Goal: Task Accomplishment & Management: Complete application form

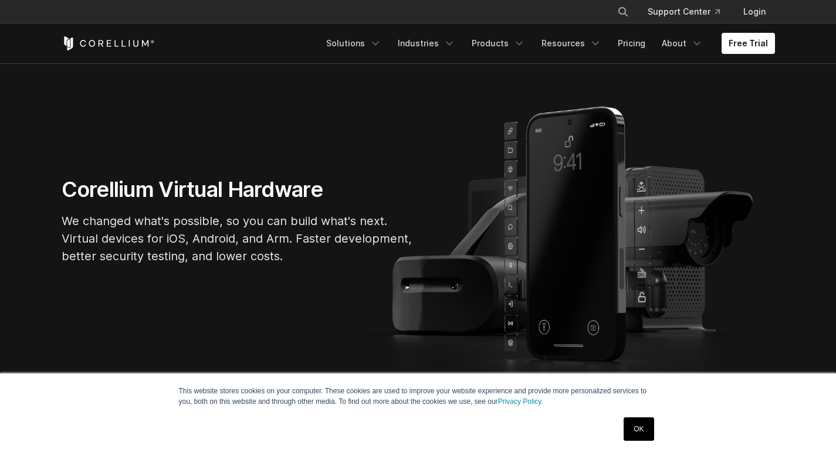
scroll to position [72, 0]
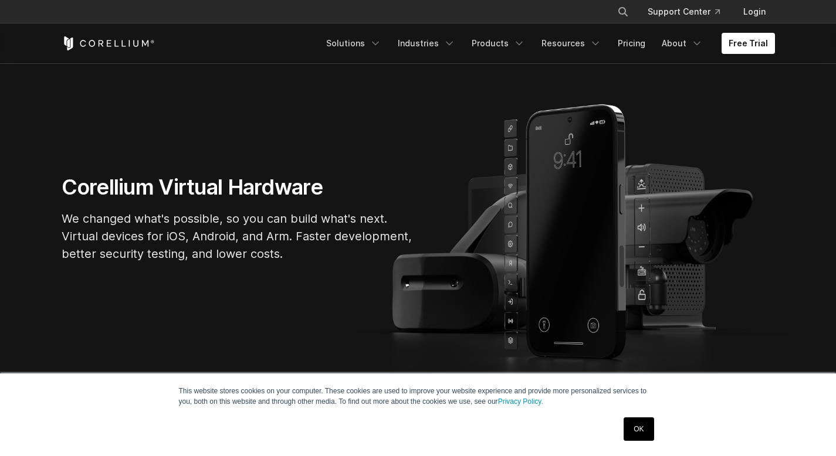
click at [636, 428] on link "OK" at bounding box center [638, 428] width 30 height 23
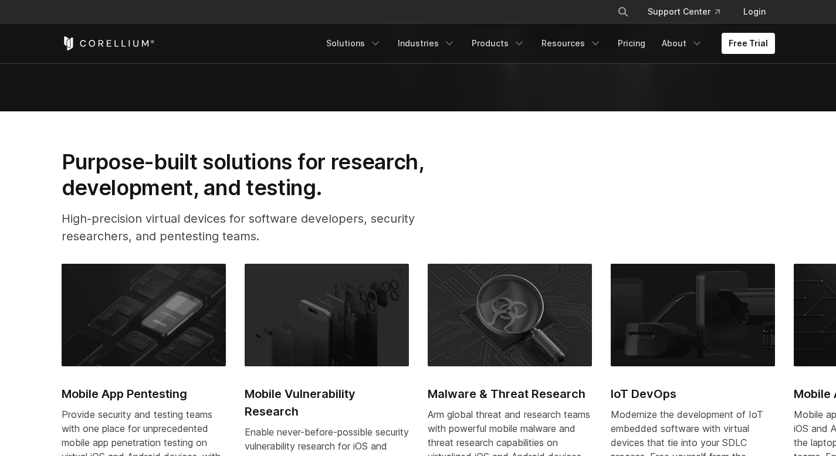
scroll to position [420, 0]
